Goal: Obtain resource: Download file/media

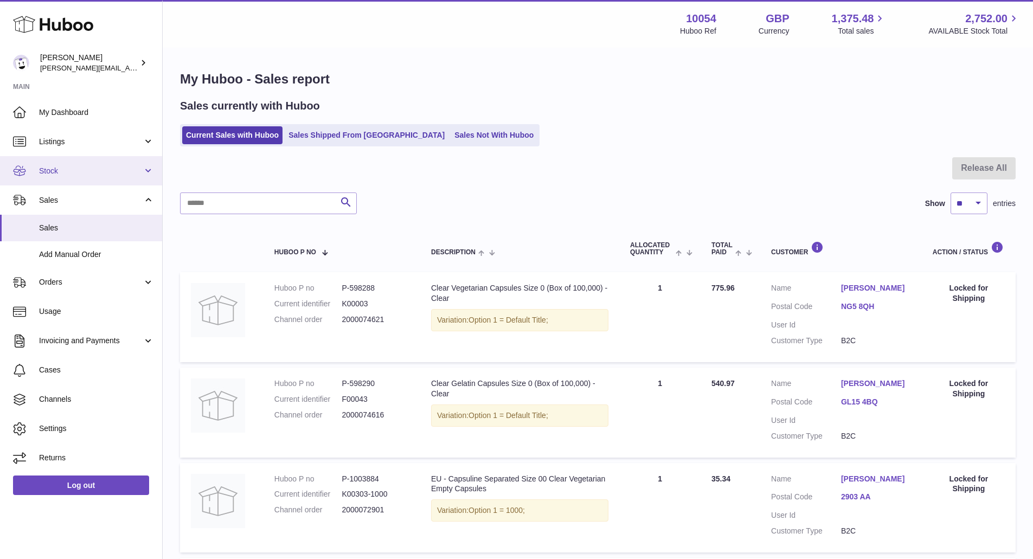
drag, startPoint x: 0, startPoint y: 0, endPoint x: 121, endPoint y: 183, distance: 219.8
click at [121, 183] on link "Stock" at bounding box center [81, 170] width 162 height 29
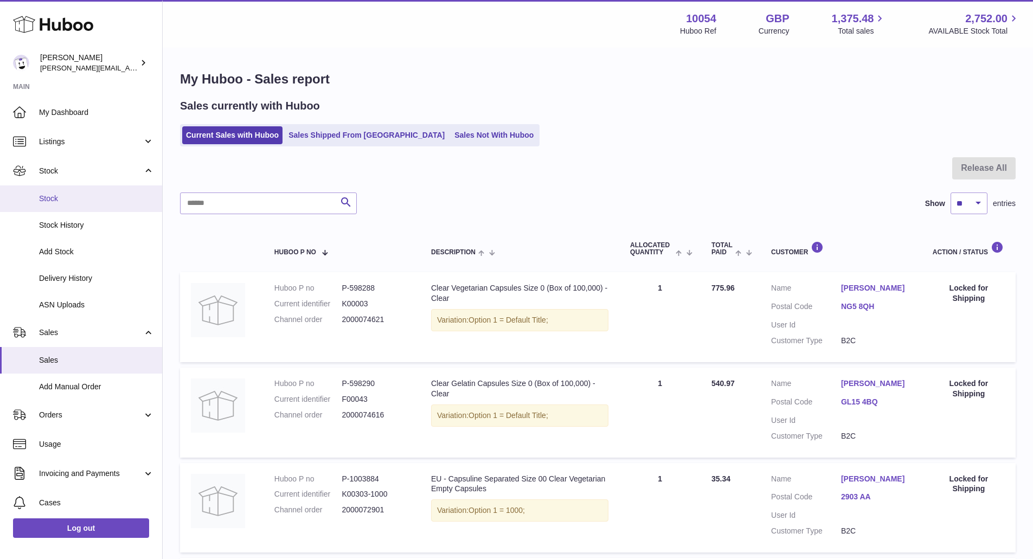
click at [117, 205] on link "Stock" at bounding box center [81, 198] width 162 height 27
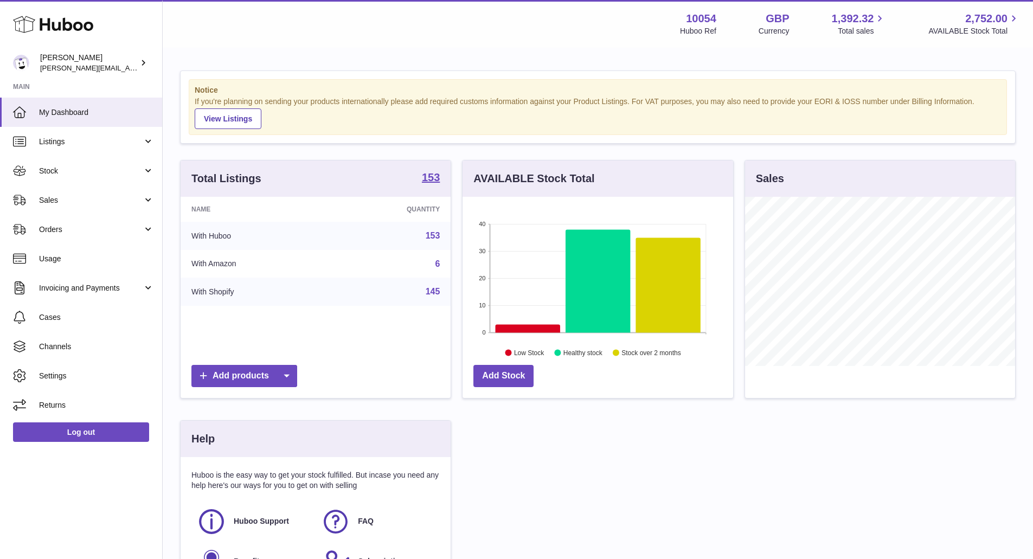
scroll to position [169, 271]
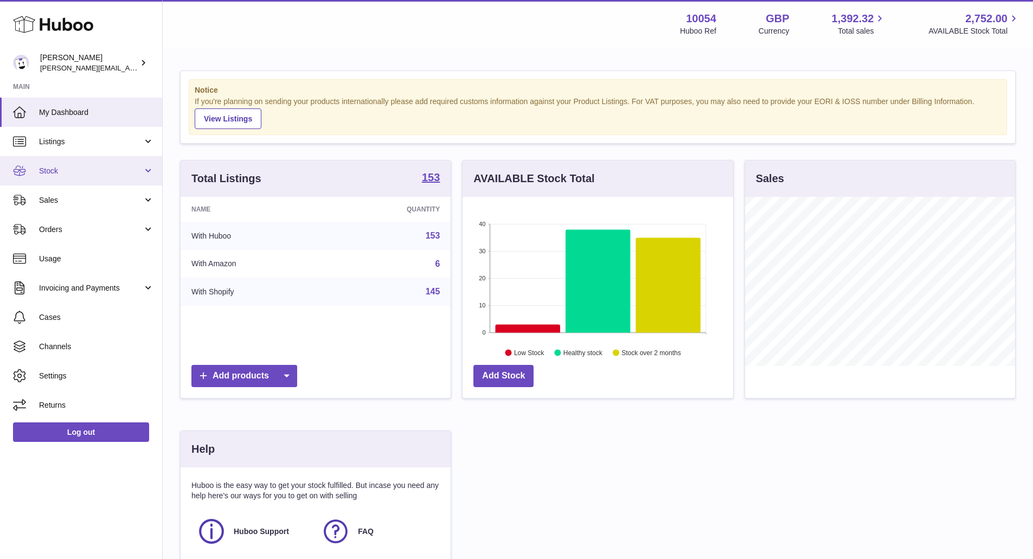
click at [108, 174] on span "Stock" at bounding box center [91, 171] width 104 height 10
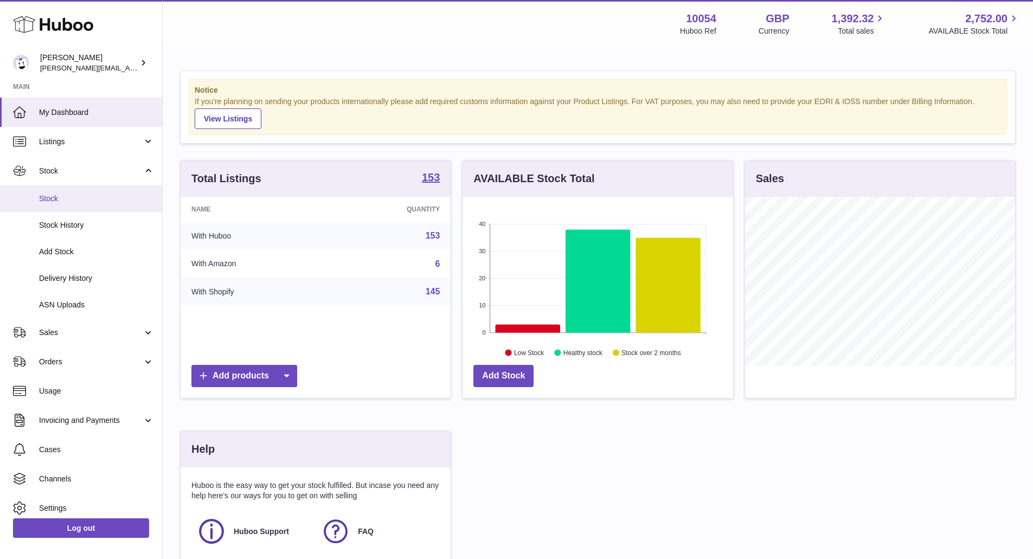
click at [91, 190] on link "Stock" at bounding box center [81, 198] width 162 height 27
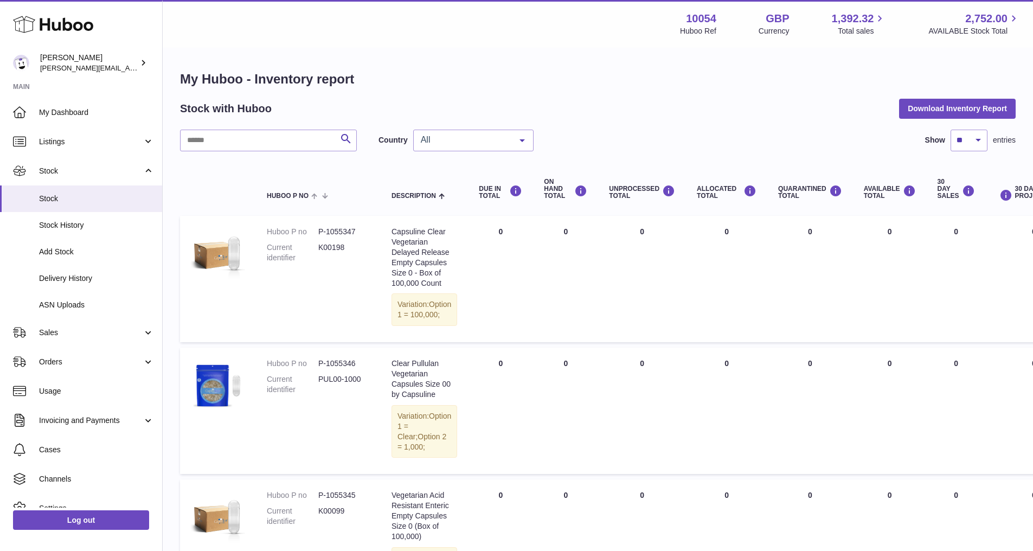
drag, startPoint x: 358, startPoint y: 214, endPoint x: 693, endPoint y: 191, distance: 335.8
click at [956, 113] on button "Download Inventory Report" at bounding box center [957, 109] width 117 height 20
